Goal: Navigation & Orientation: Find specific page/section

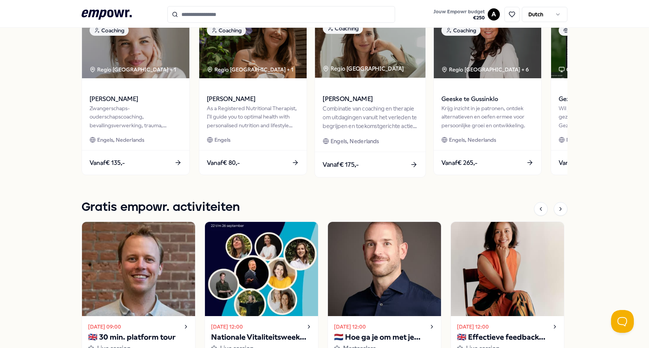
scroll to position [309, 0]
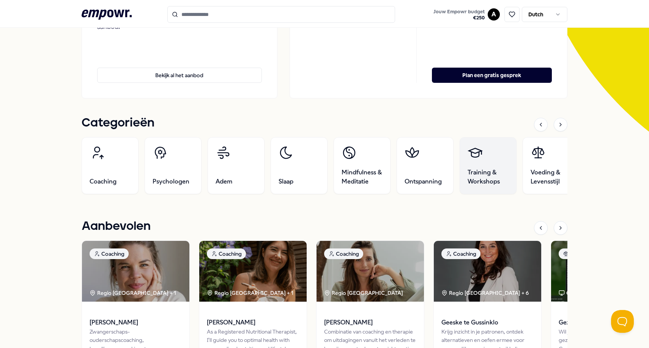
click at [484, 166] on link "Training & Workshops" at bounding box center [488, 165] width 57 height 57
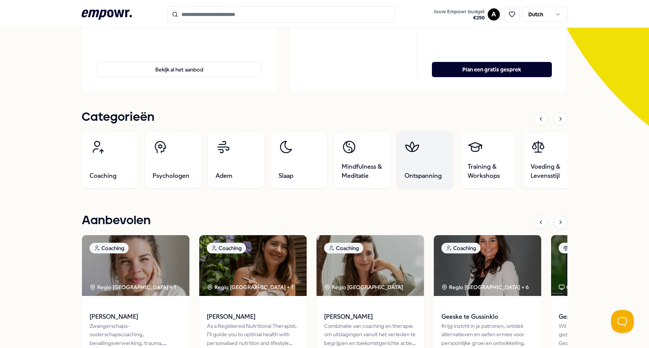
click at [429, 162] on link "Ontspanning" at bounding box center [425, 159] width 57 height 57
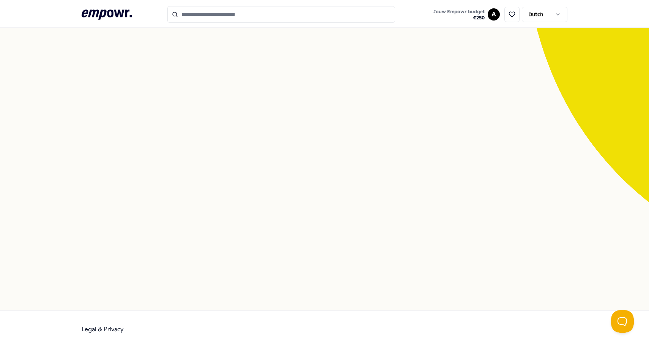
scroll to position [49, 0]
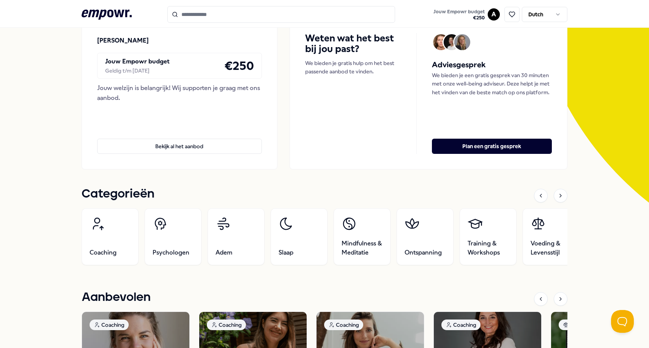
scroll to position [87, 0]
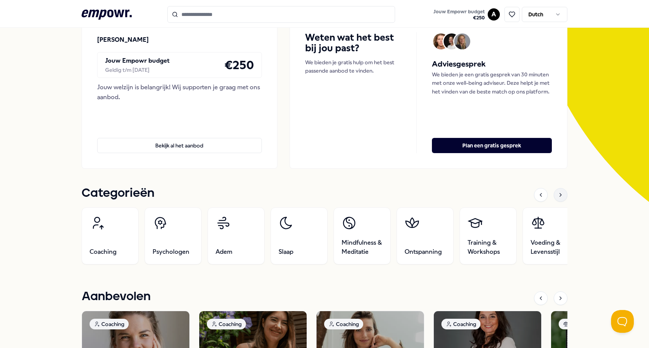
click at [560, 192] on icon at bounding box center [560, 195] width 6 height 6
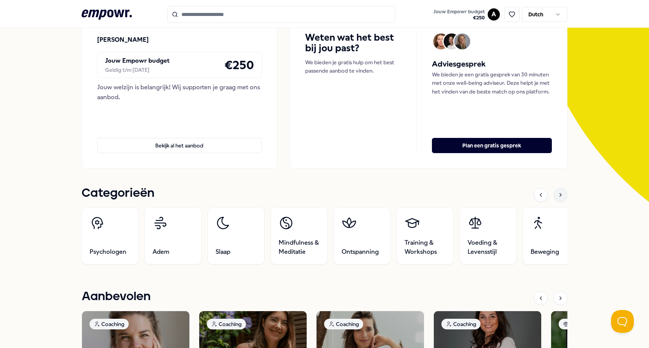
click at [560, 194] on icon at bounding box center [561, 194] width 2 height 3
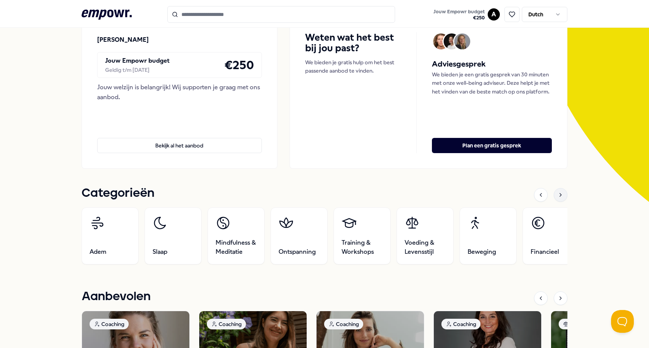
click at [560, 194] on icon at bounding box center [561, 194] width 2 height 3
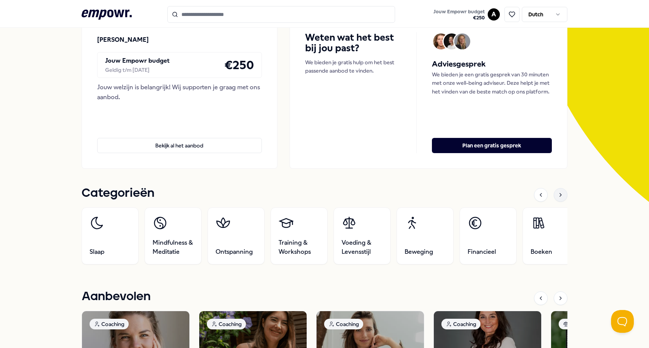
click at [560, 194] on icon at bounding box center [561, 194] width 2 height 3
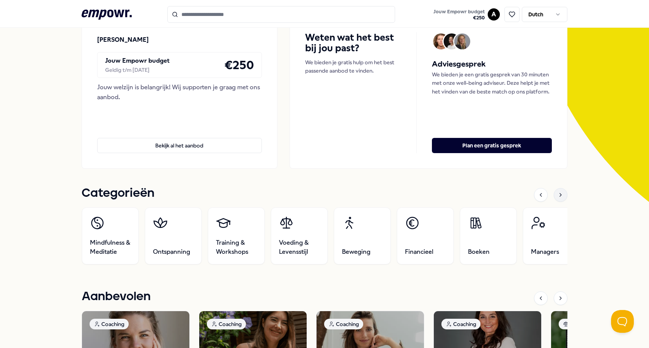
click at [560, 194] on icon at bounding box center [561, 194] width 2 height 3
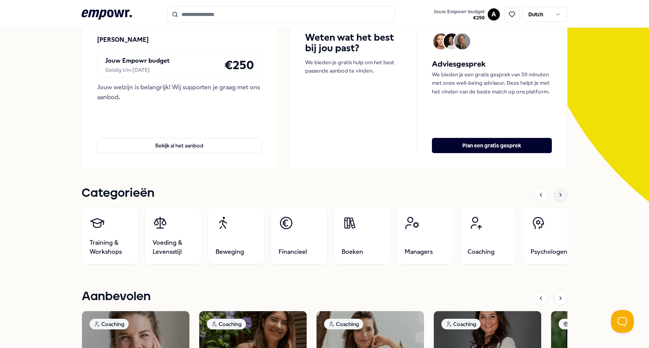
click at [554, 194] on div at bounding box center [561, 195] width 14 height 14
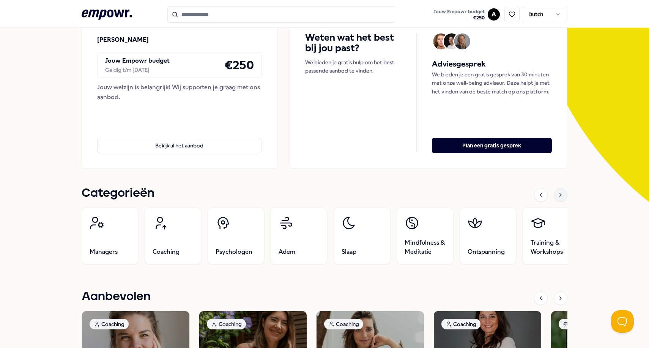
click at [554, 194] on div at bounding box center [561, 195] width 14 height 14
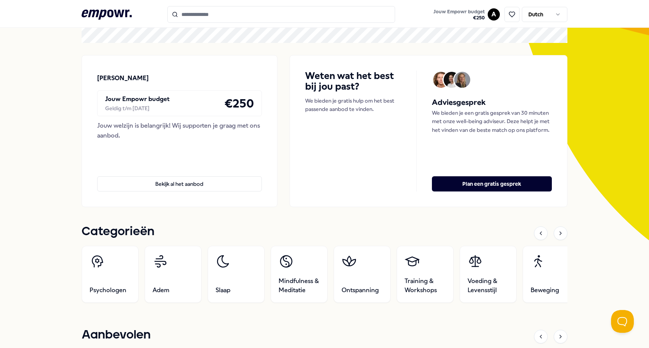
scroll to position [0, 0]
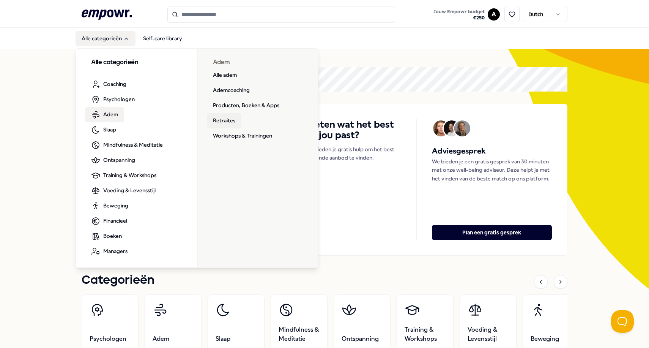
click at [218, 117] on link "Retraites" at bounding box center [224, 120] width 35 height 15
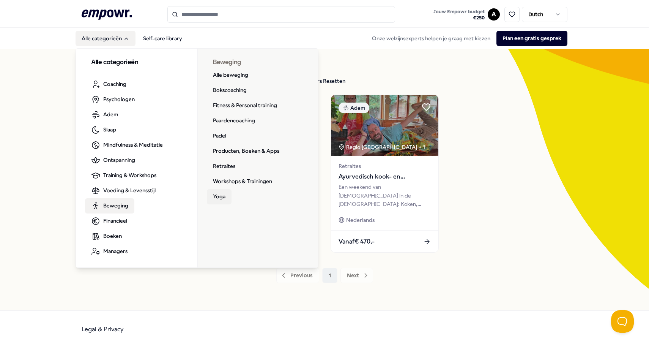
click at [220, 198] on link "Yoga" at bounding box center [219, 196] width 25 height 15
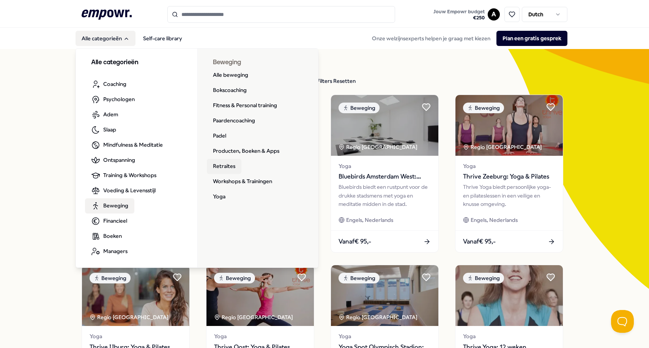
click at [224, 164] on link "Retraites" at bounding box center [224, 166] width 35 height 15
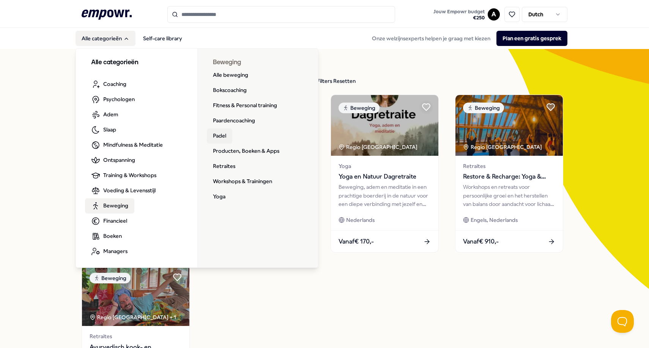
click at [211, 135] on link "Padel" at bounding box center [219, 135] width 25 height 15
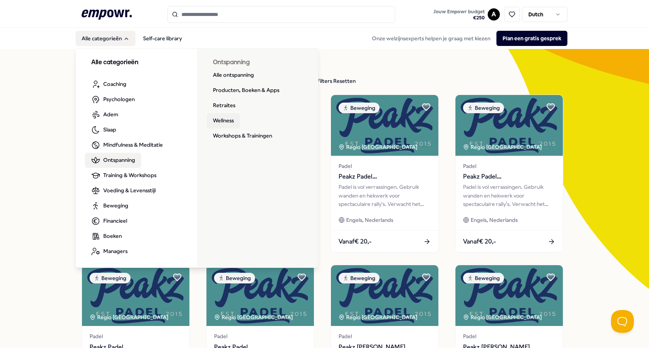
click at [217, 114] on link "Wellness" at bounding box center [223, 120] width 33 height 15
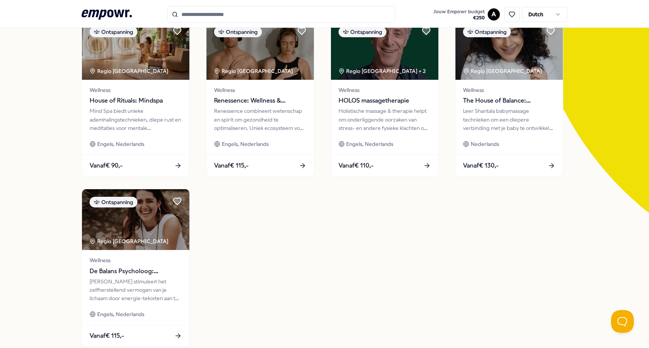
scroll to position [38, 0]
